Goal: Task Accomplishment & Management: Use online tool/utility

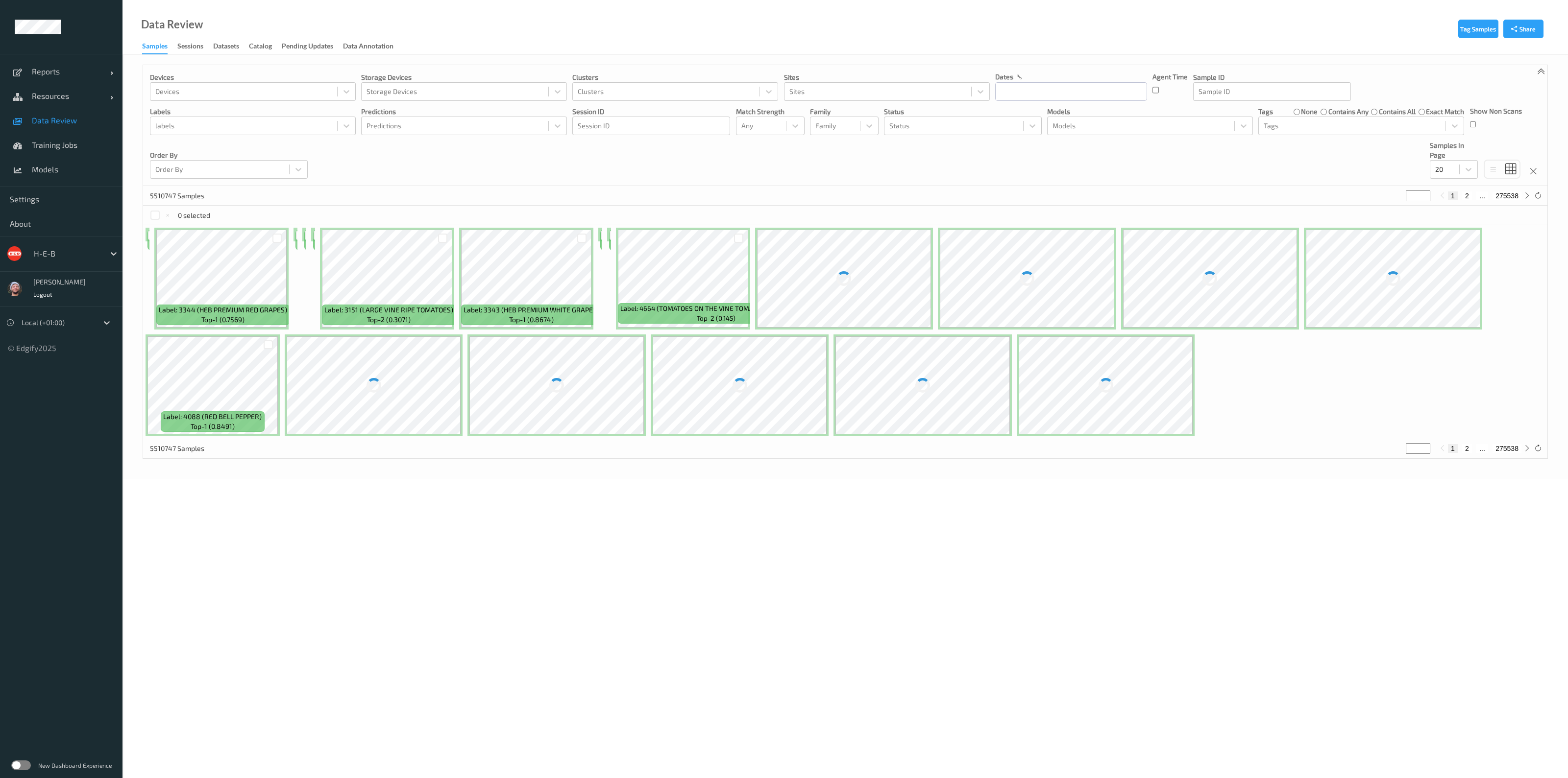
click at [67, 255] on div at bounding box center [67, 254] width 66 height 12
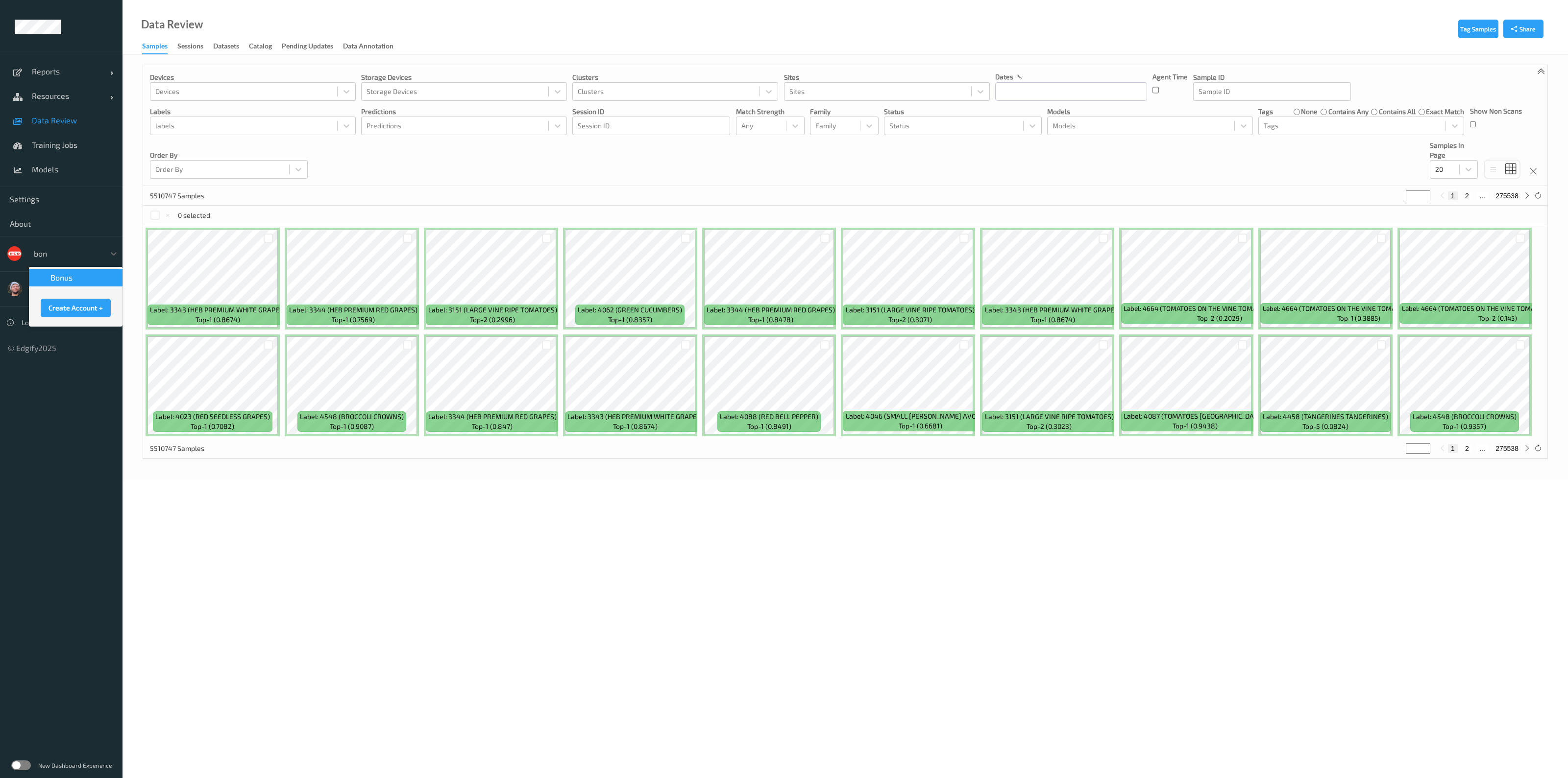
type input "bonu"
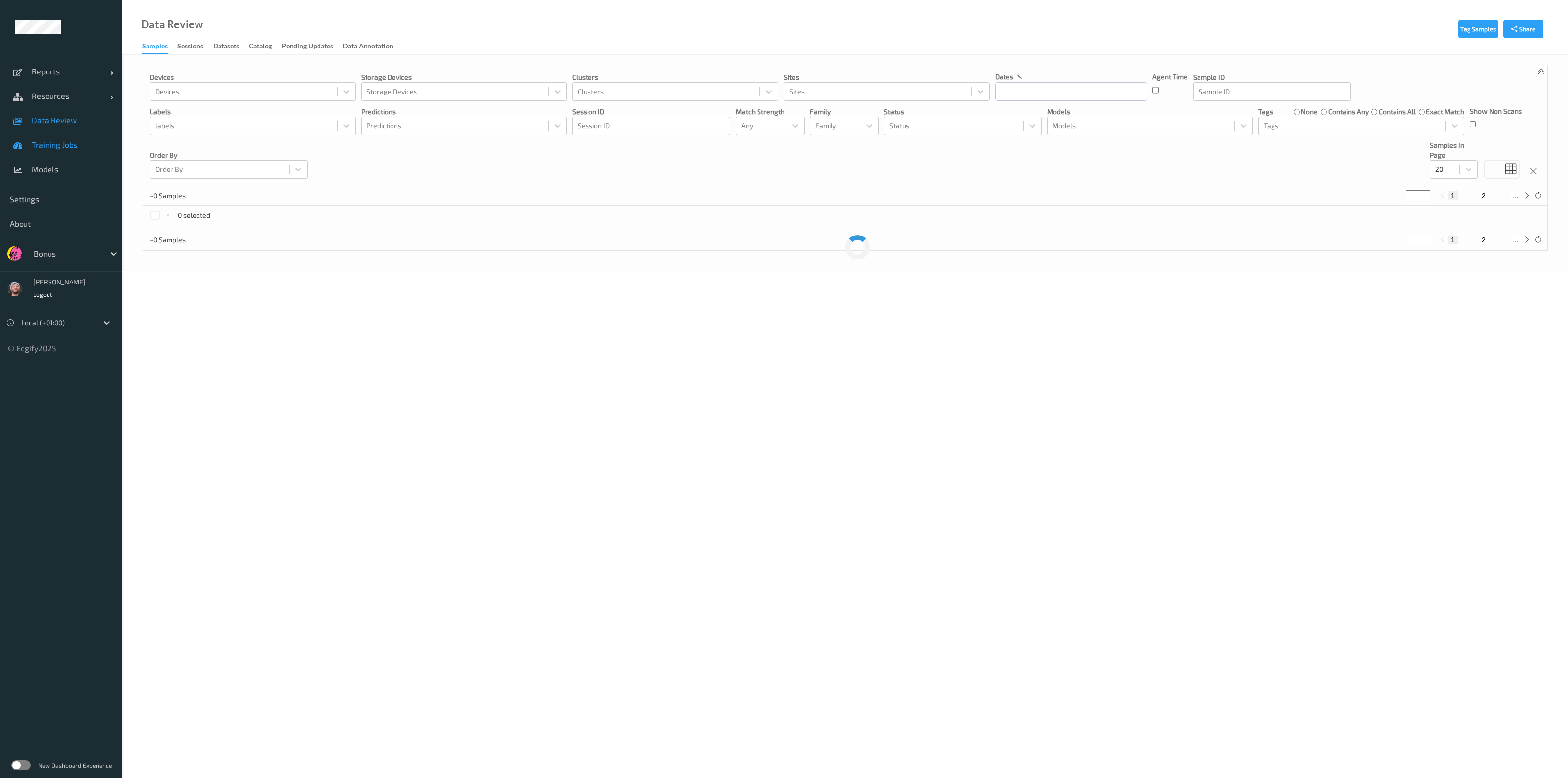
click at [75, 147] on span "Training Jobs" at bounding box center [72, 145] width 81 height 10
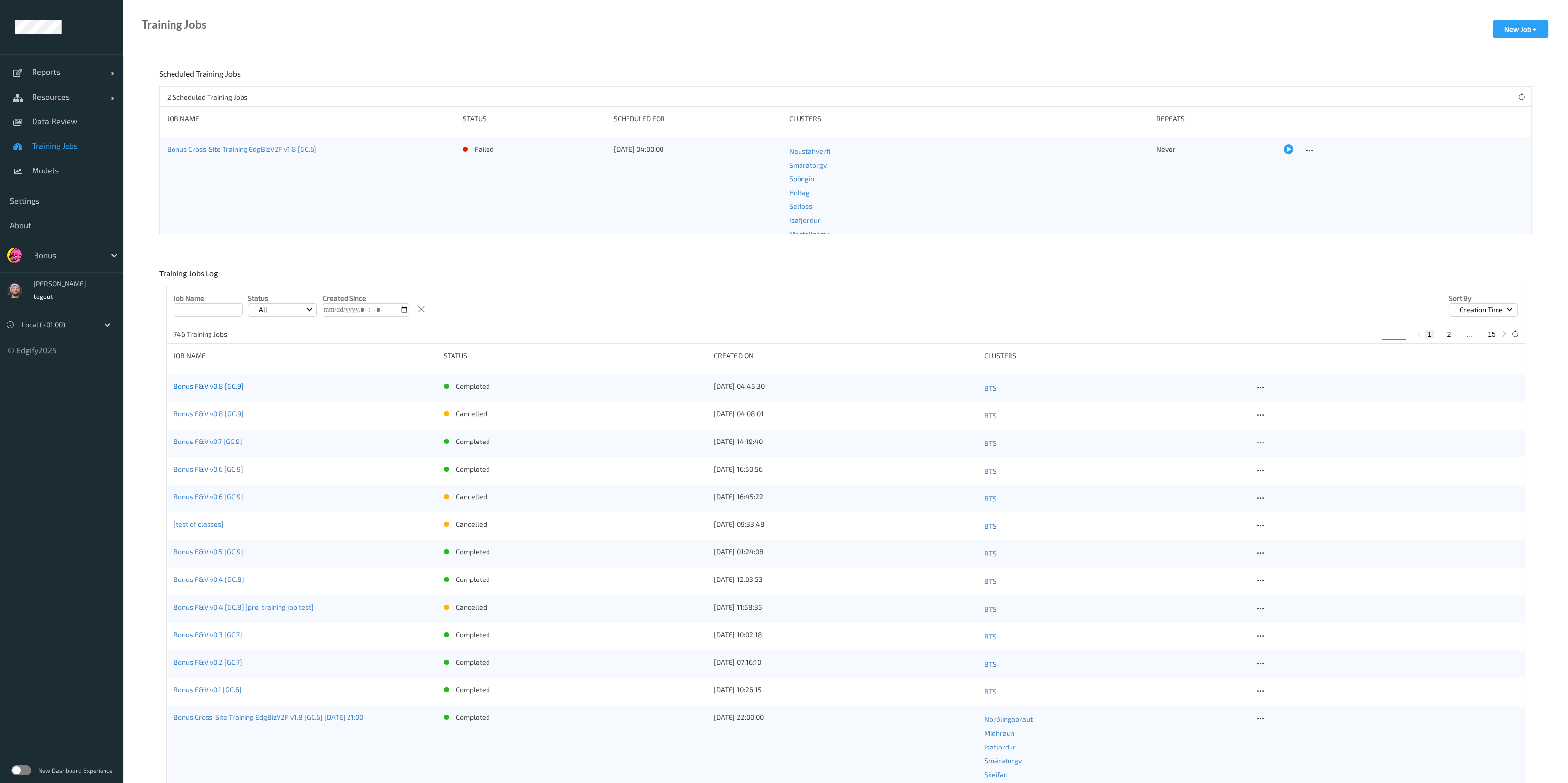
click at [209, 389] on link "Bonus F&V v0.8 [GC.9]" at bounding box center [208, 386] width 70 height 8
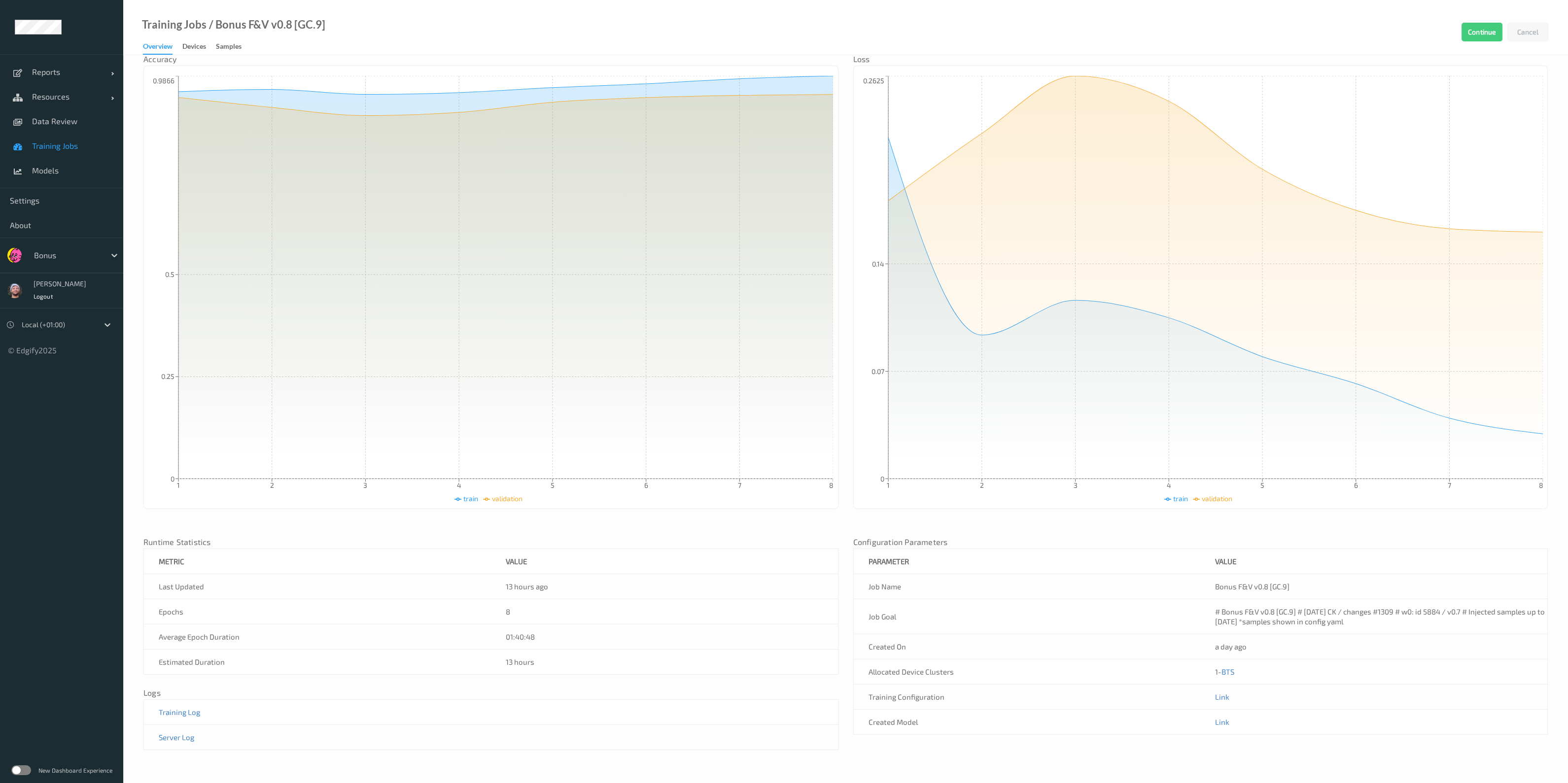
scroll to position [134, 0]
click at [1218, 723] on link "Link" at bounding box center [1222, 722] width 14 height 9
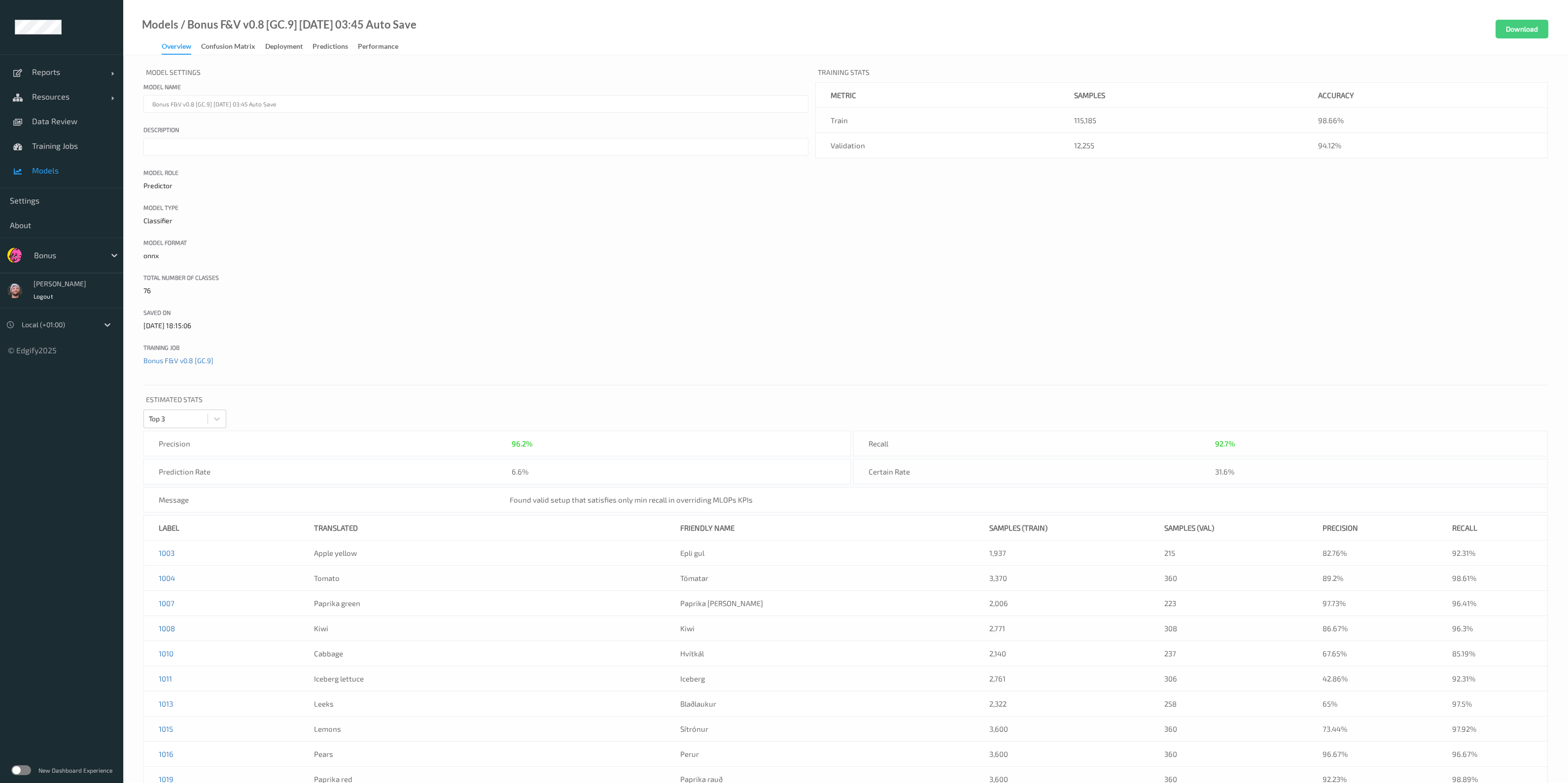
click at [57, 171] on span "Models" at bounding box center [73, 171] width 81 height 10
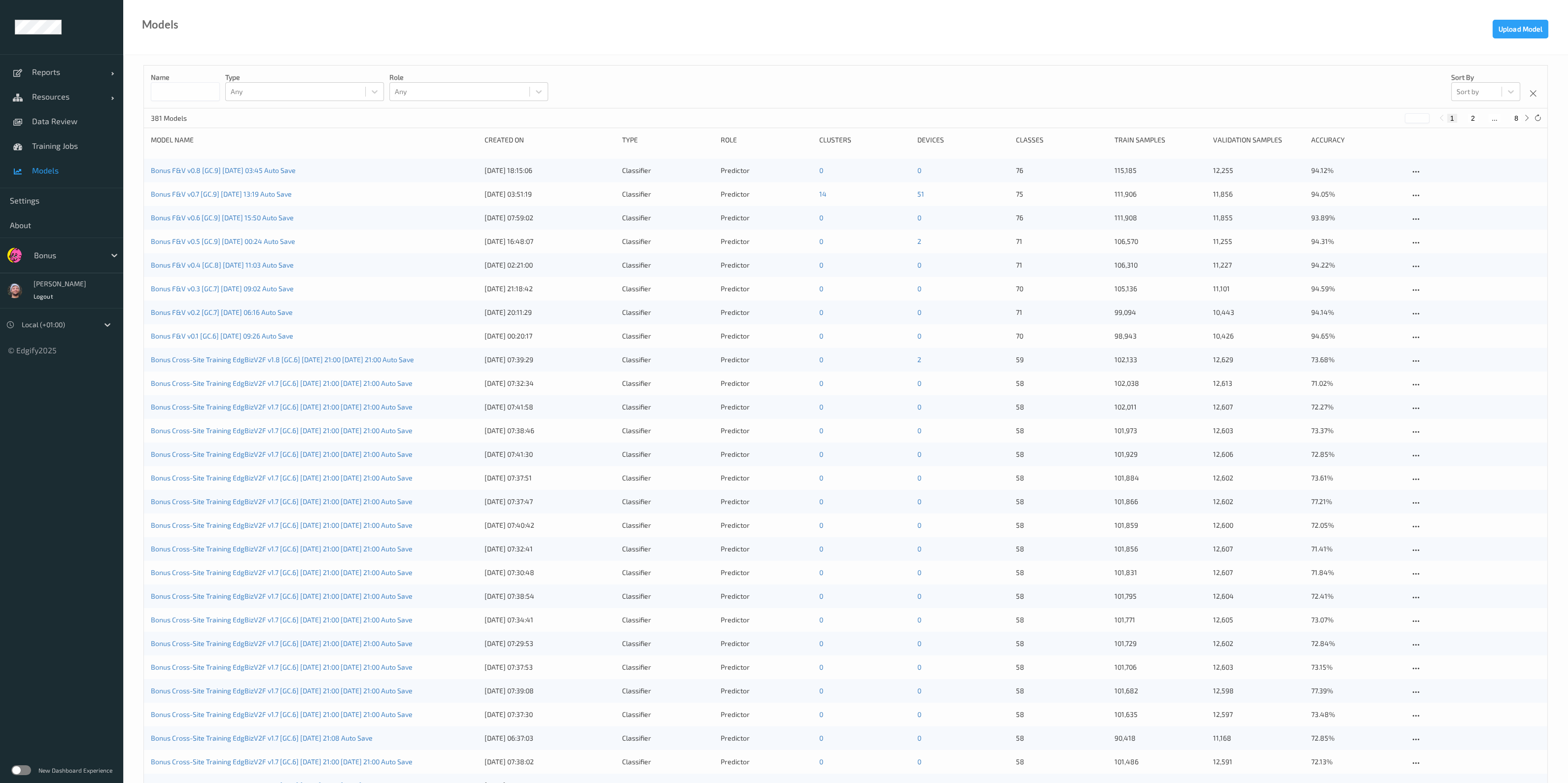
click at [189, 176] on div "Bonus F&V v0.8 [GC.9] [DATE] 03:45 Auto Save [DATE] 18:15:06 Classifier Predict…" at bounding box center [846, 171] width 1403 height 24
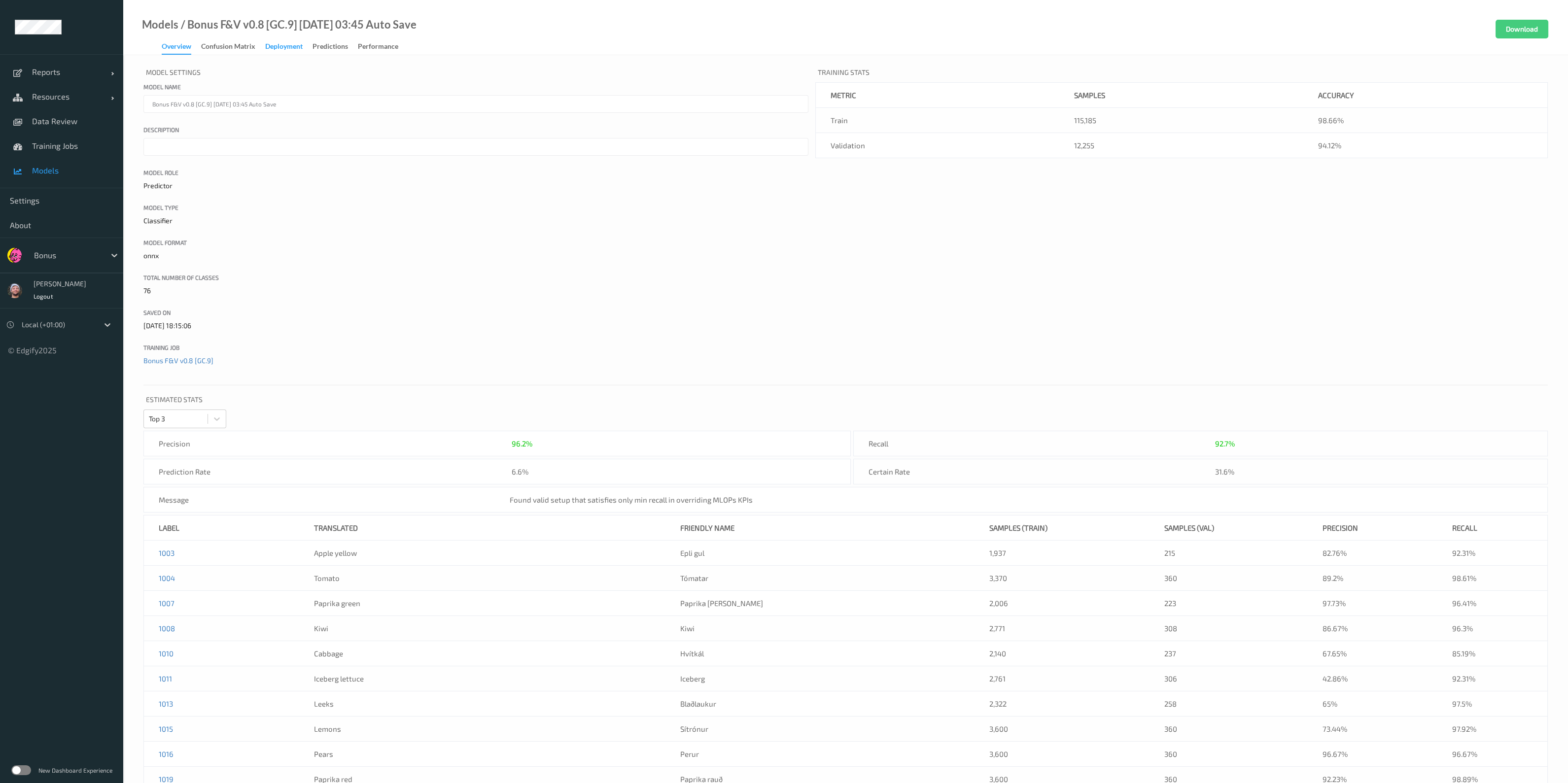
click at [282, 48] on div "Deployment" at bounding box center [284, 48] width 37 height 12
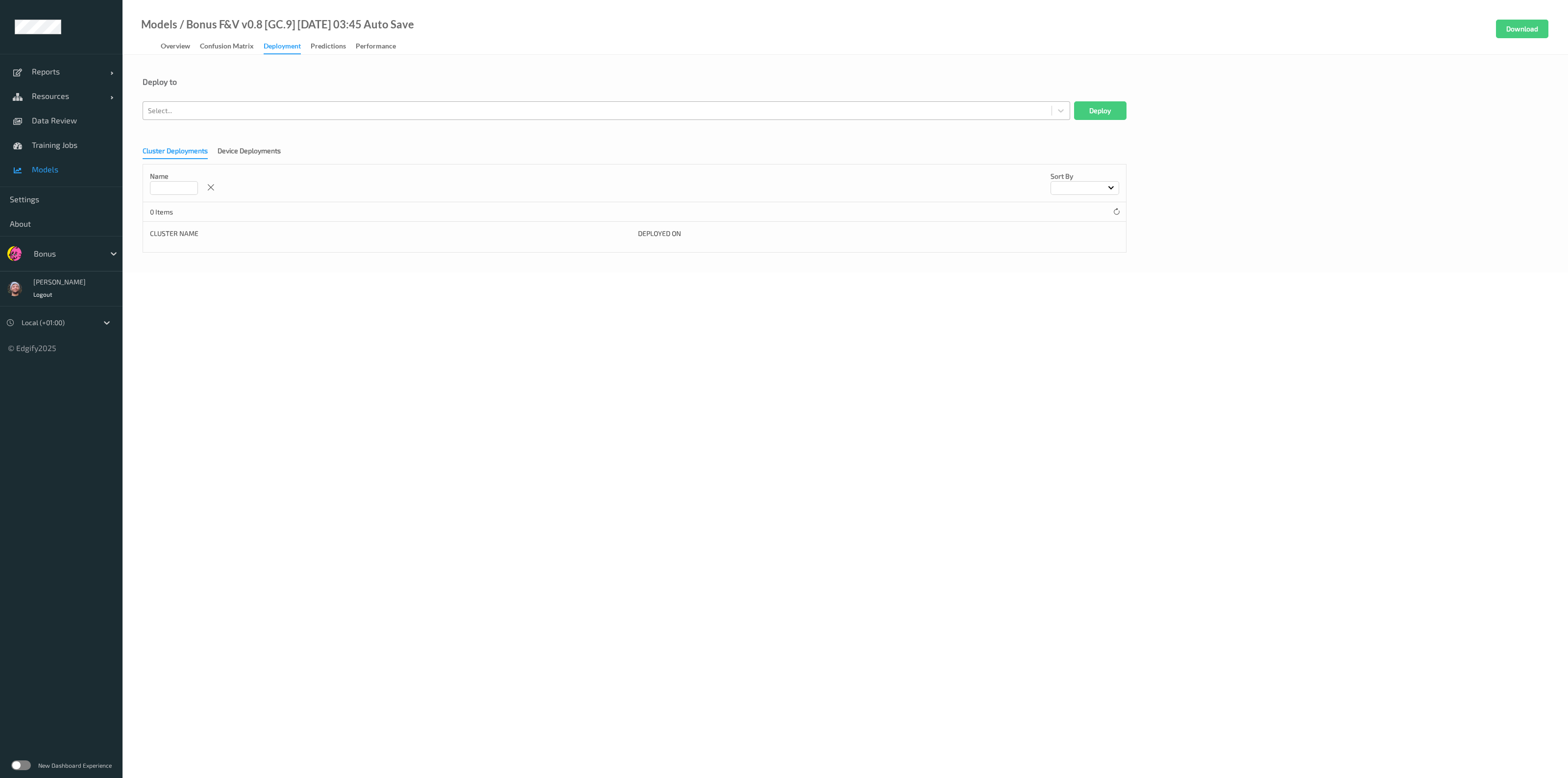
click at [222, 105] on div at bounding box center [598, 110] width 899 height 12
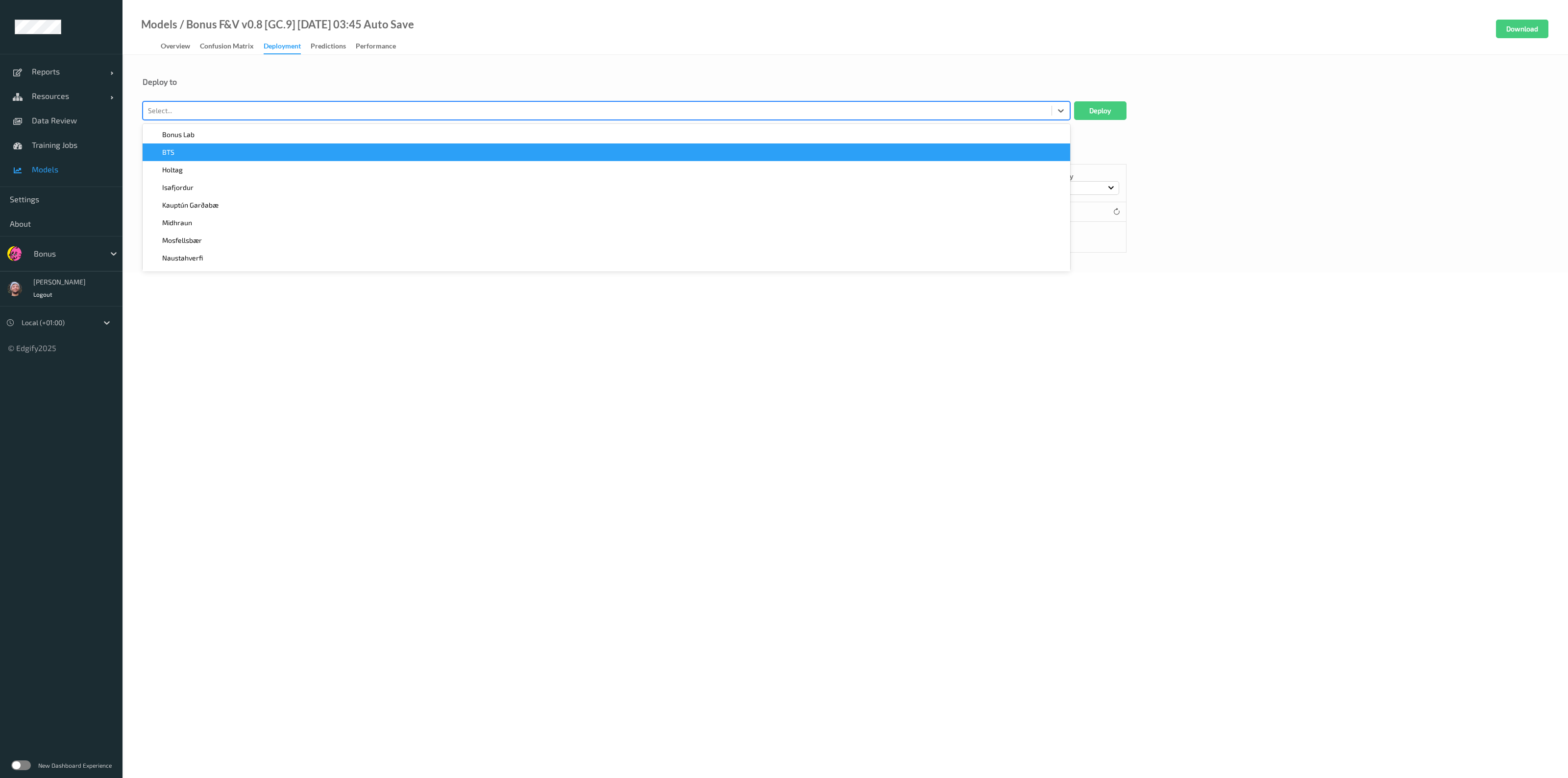
click at [199, 149] on div "BTS" at bounding box center [606, 152] width 915 height 10
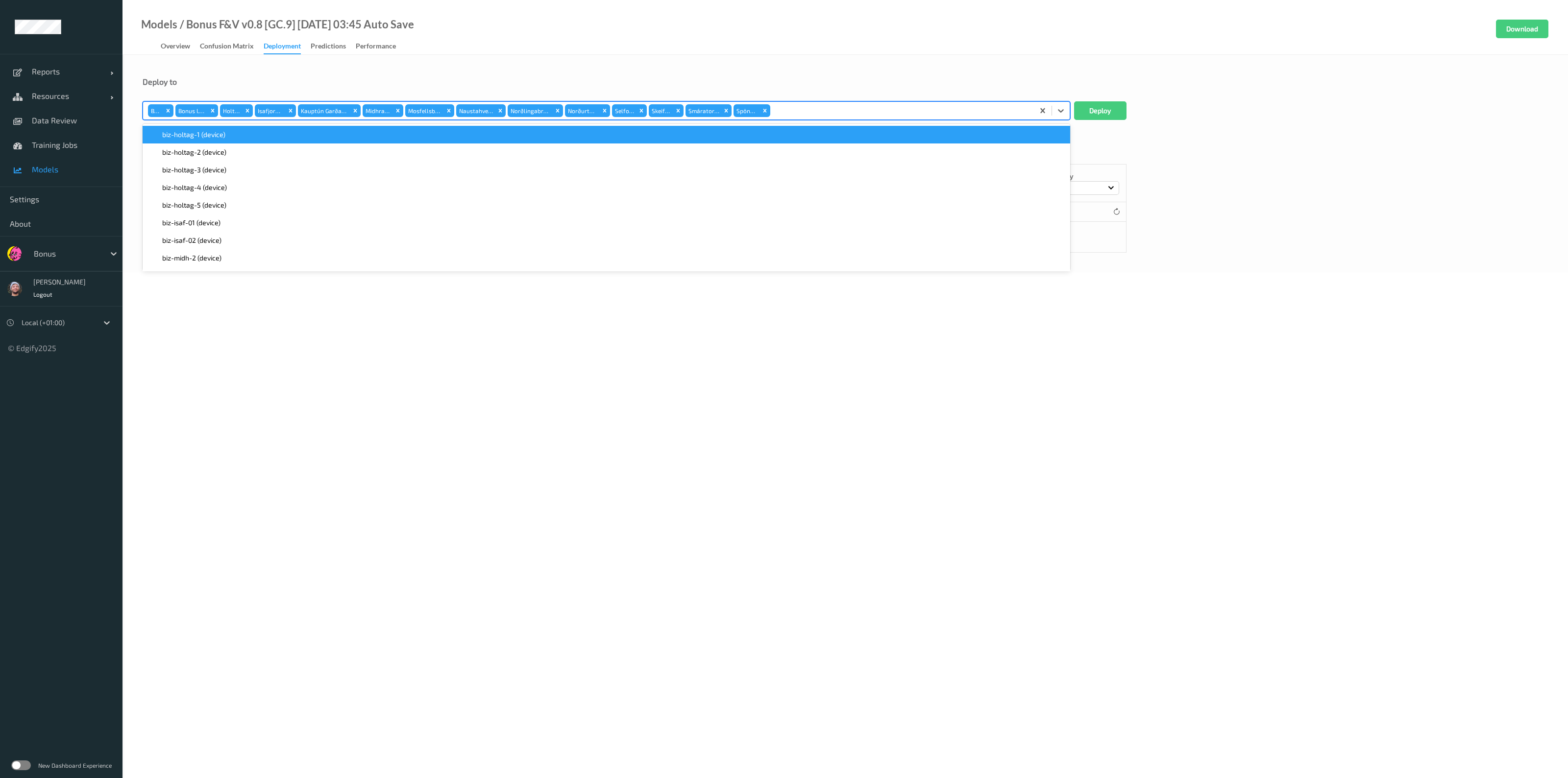
click at [1071, 106] on div "option Spöngin, selected. option biz-holtag-1 (device) focused, 1 of 56. 56 res…" at bounding box center [635, 110] width 984 height 19
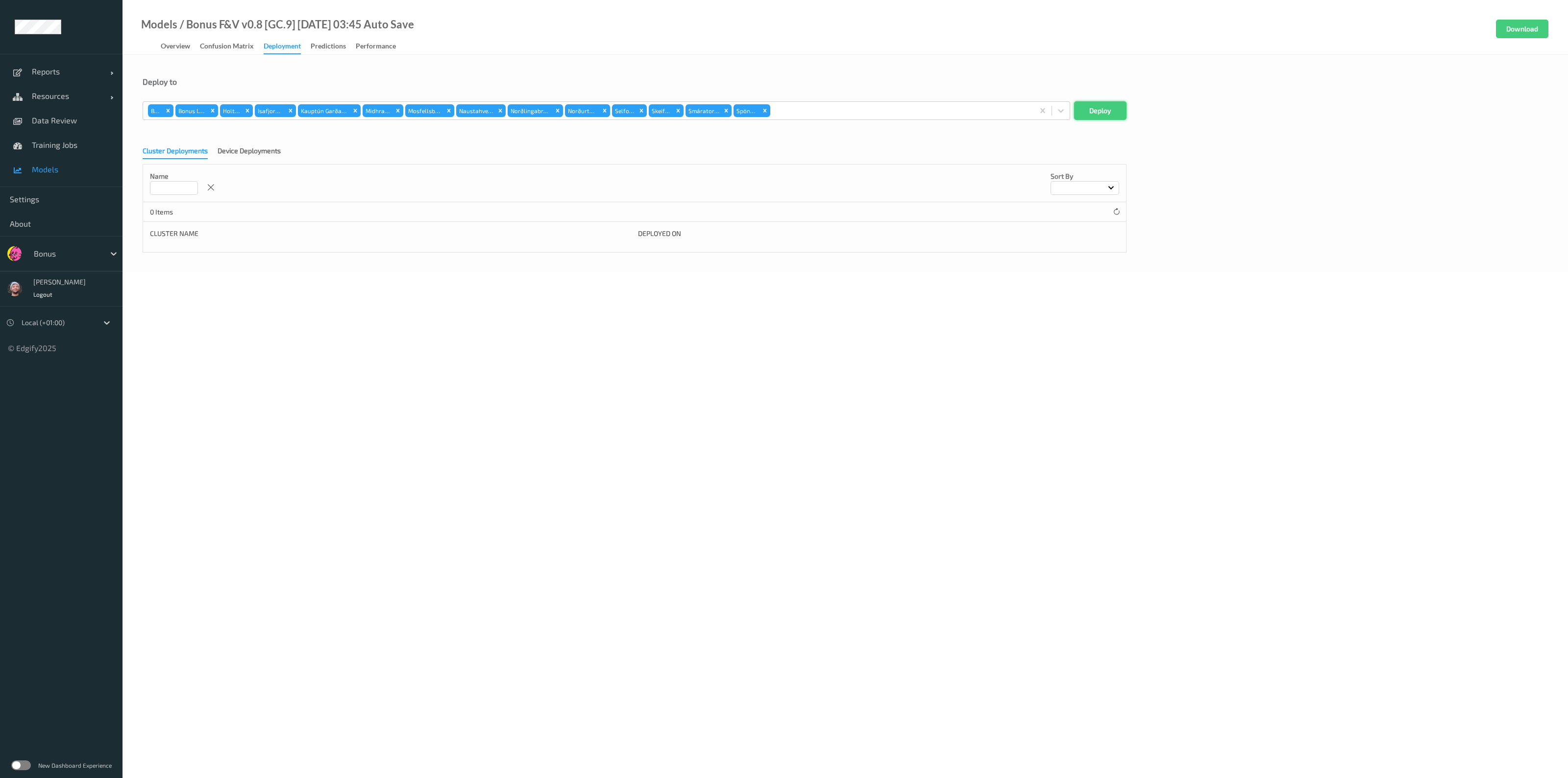
click at [1088, 108] on button "Deploy" at bounding box center [1100, 110] width 52 height 19
